Goal: Information Seeking & Learning: Learn about a topic

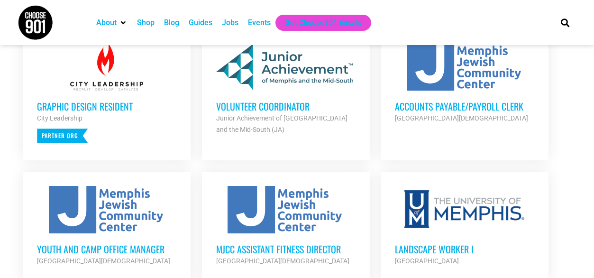
scroll to position [407, 0]
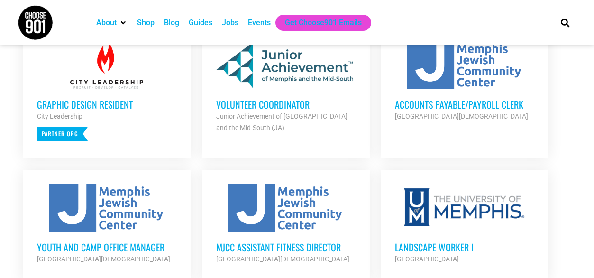
click at [261, 108] on h3 "Volunteer Coordinator" at bounding box center [285, 104] width 139 height 12
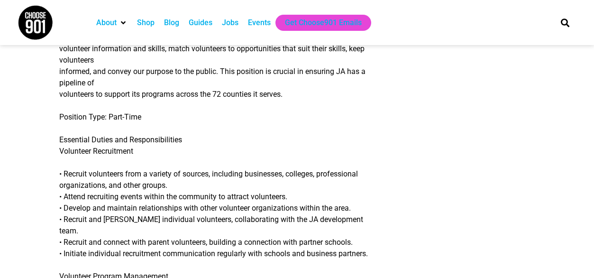
scroll to position [318, 0]
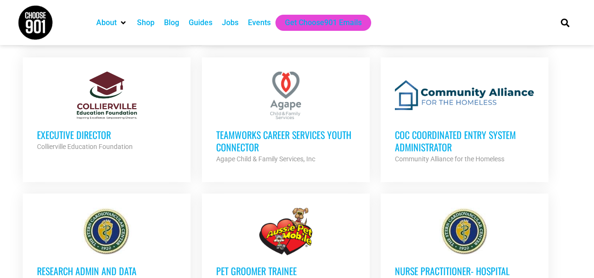
scroll to position [774, 0]
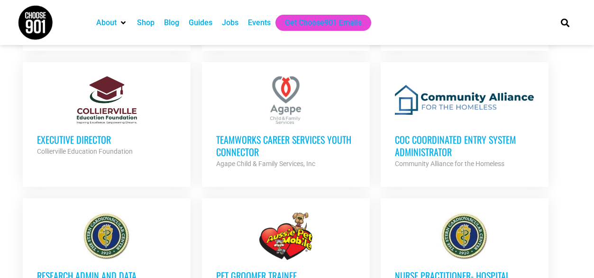
click at [79, 138] on h3 "Executive Director" at bounding box center [106, 139] width 139 height 12
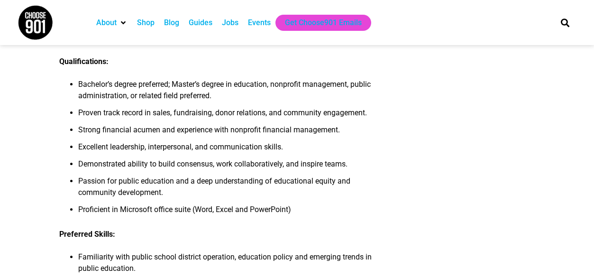
scroll to position [1052, 0]
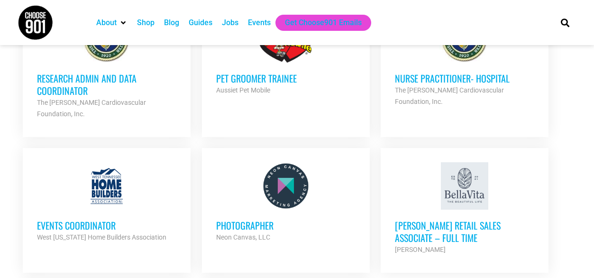
scroll to position [972, 0]
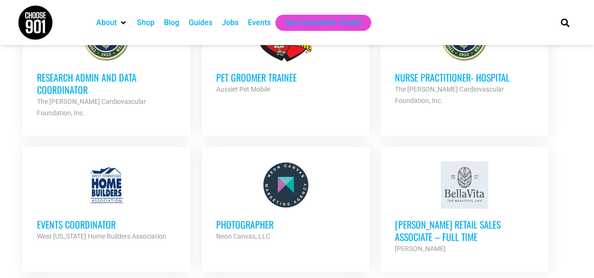
click at [86, 218] on h3 "Events Coordinator" at bounding box center [106, 224] width 139 height 12
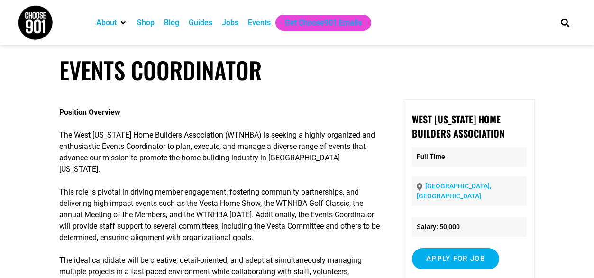
scroll to position [6, 0]
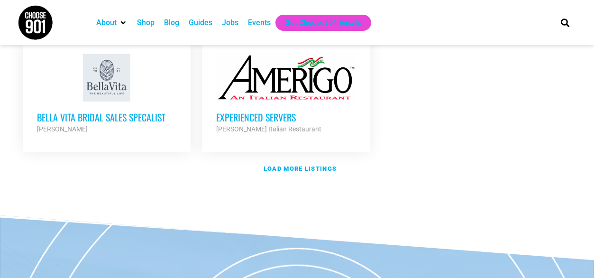
scroll to position [1225, 0]
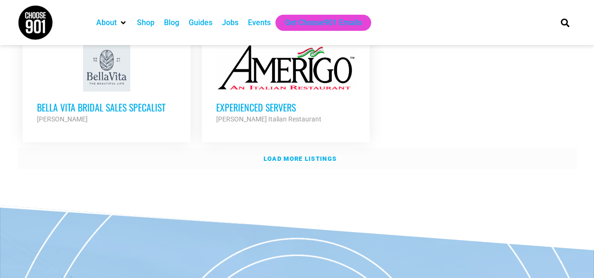
click at [275, 148] on link "Load more listings" at bounding box center [297, 159] width 559 height 22
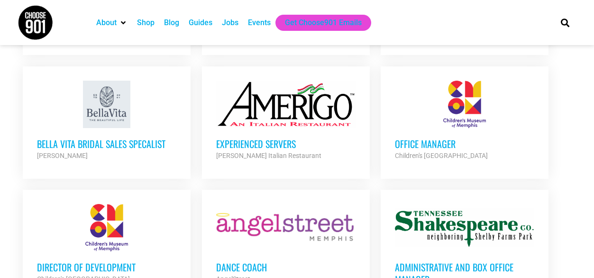
scroll to position [1184, 0]
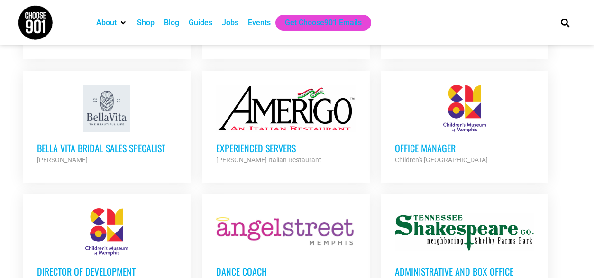
click at [414, 142] on h3 "Office Manager" at bounding box center [464, 148] width 139 height 12
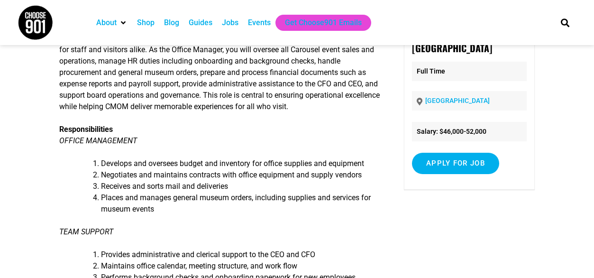
scroll to position [98, 0]
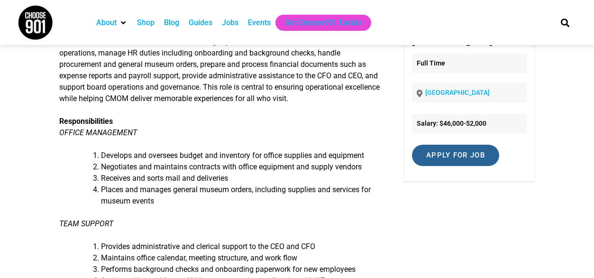
click at [481, 158] on input "Apply for job" at bounding box center [455, 154] width 87 height 21
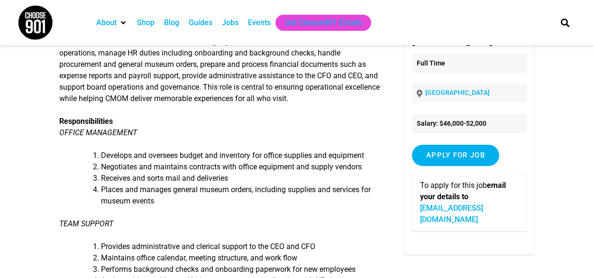
click at [462, 206] on link "jobs@cmom.com" at bounding box center [451, 213] width 63 height 20
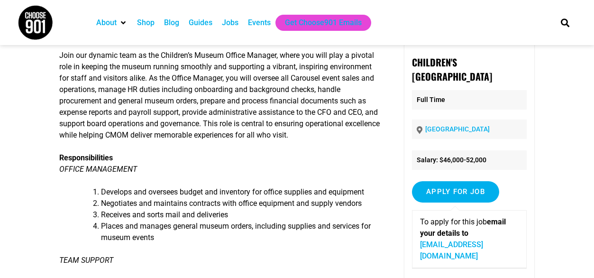
scroll to position [0, 0]
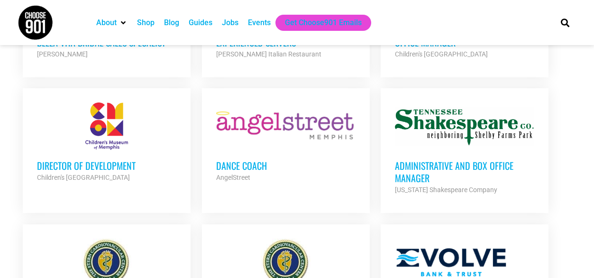
scroll to position [1294, 0]
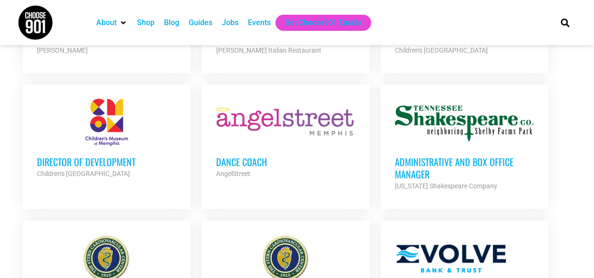
click at [99, 155] on h3 "Director of Development" at bounding box center [106, 161] width 139 height 12
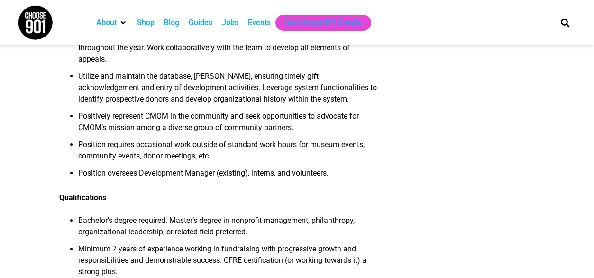
scroll to position [558, 0]
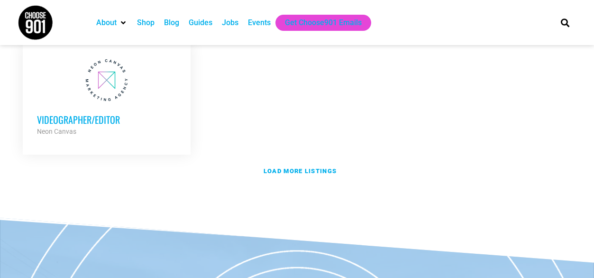
scroll to position [2125, 0]
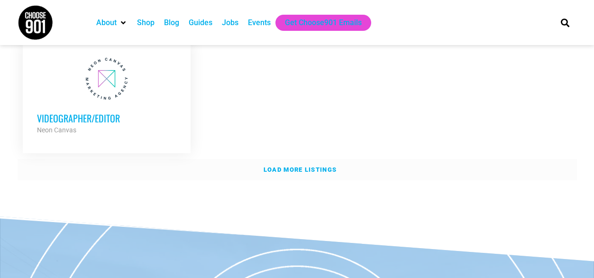
click at [270, 166] on strong "Load more listings" at bounding box center [299, 169] width 73 height 7
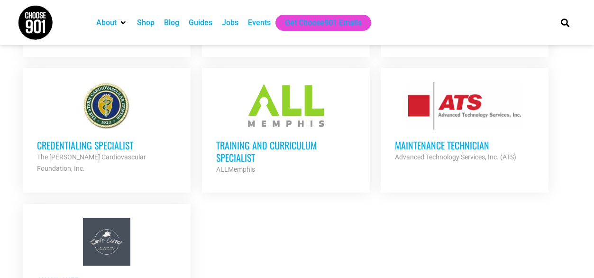
scroll to position [2232, 0]
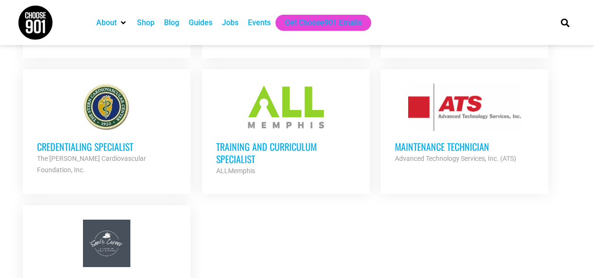
click at [262, 140] on h3 "Training and Curriculum Specialist" at bounding box center [285, 152] width 139 height 25
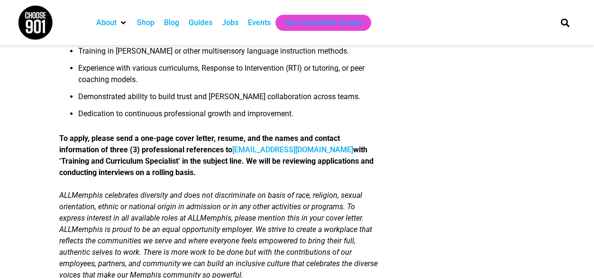
scroll to position [1053, 0]
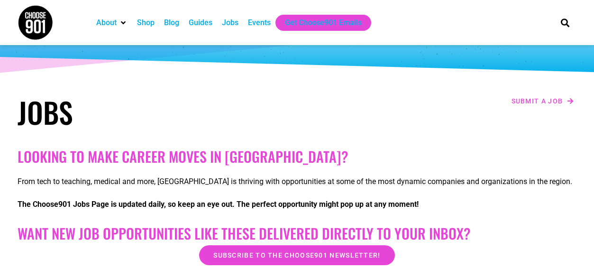
scroll to position [54, 0]
